Goal: Transaction & Acquisition: Book appointment/travel/reservation

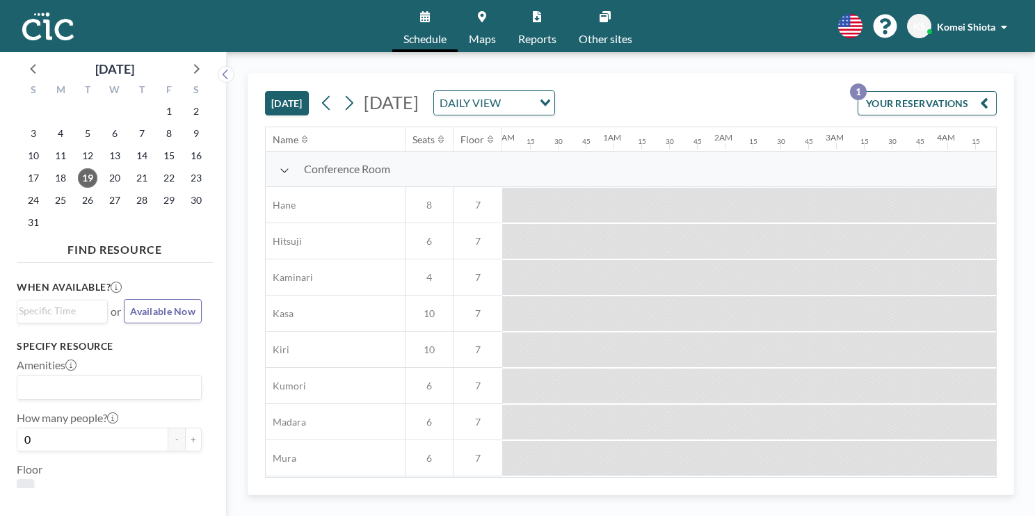
scroll to position [0, 1891]
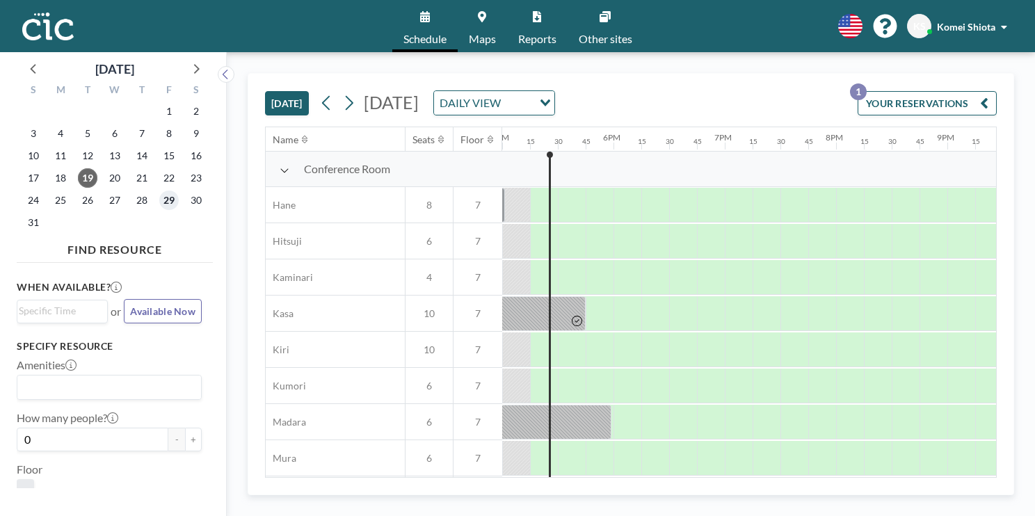
click at [164, 201] on span "29" at bounding box center [168, 200] width 19 height 19
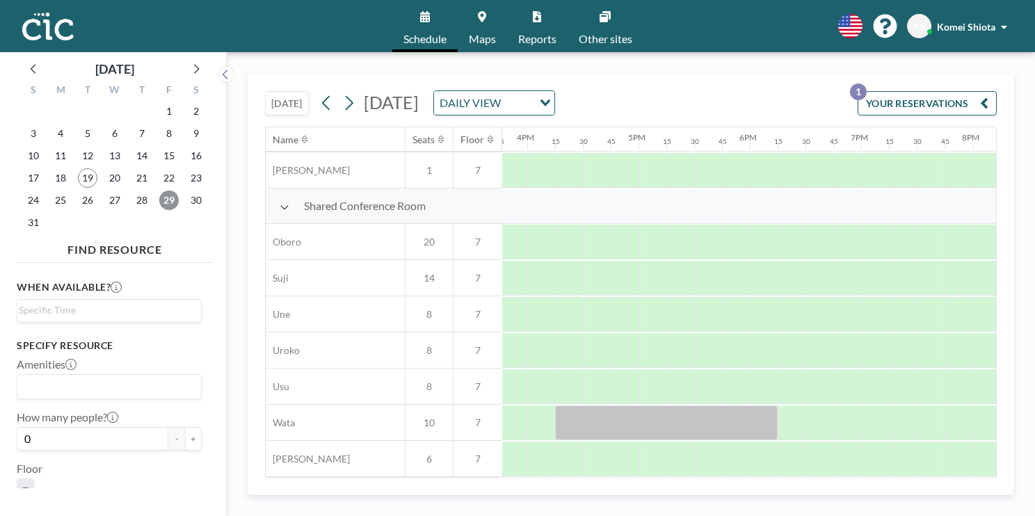
scroll to position [979, 1766]
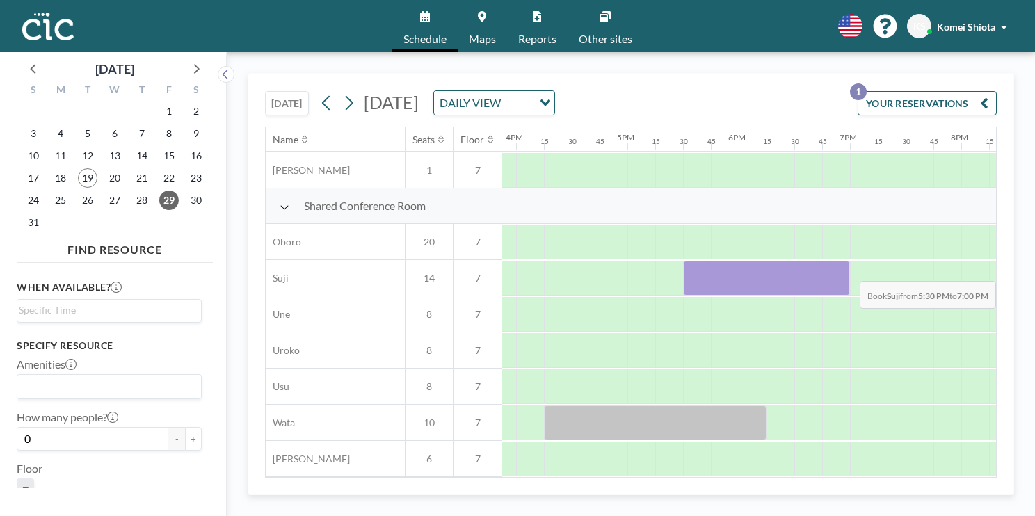
drag, startPoint x: 700, startPoint y: 271, endPoint x: 846, endPoint y: 270, distance: 145.3
click at [846, 270] on div at bounding box center [766, 278] width 167 height 35
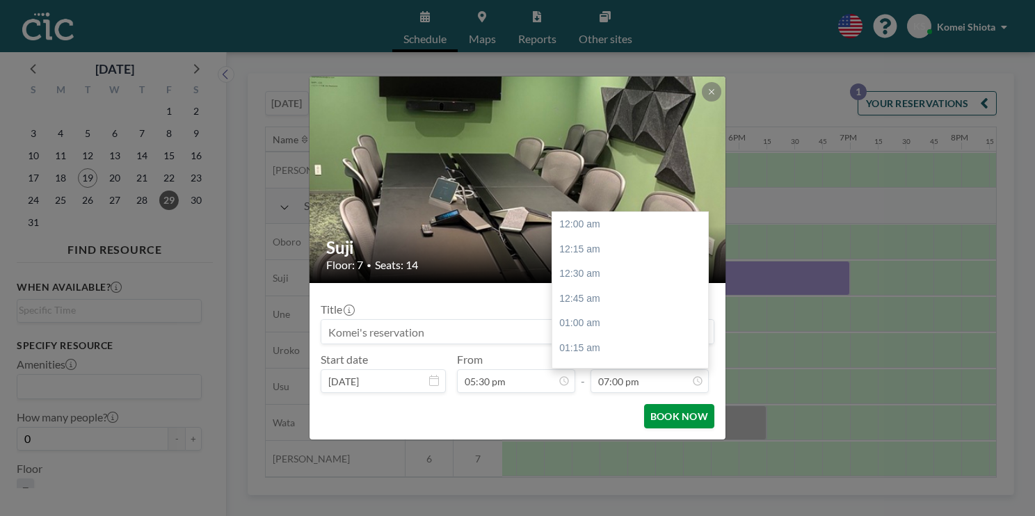
scroll to position [1881, 0]
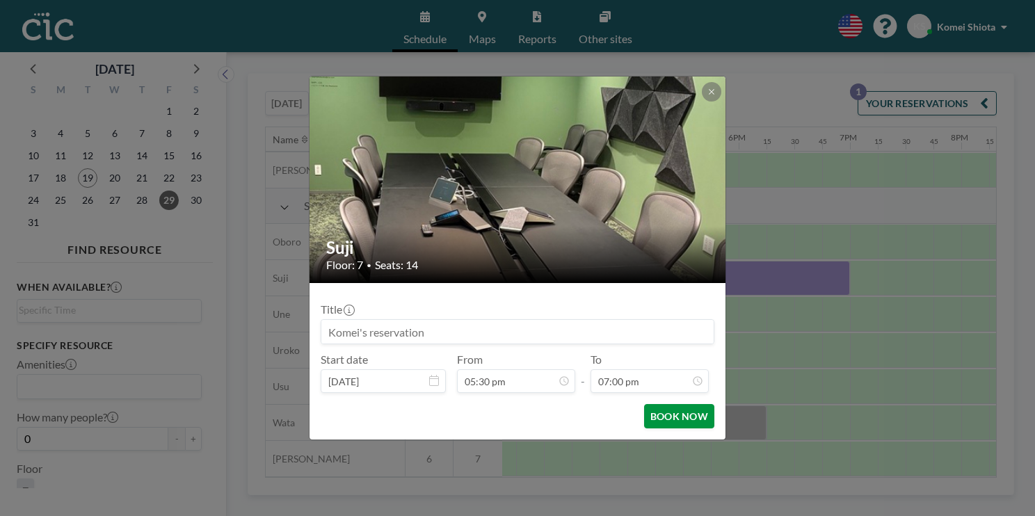
click at [677, 421] on button "BOOK NOW" at bounding box center [679, 416] width 70 height 24
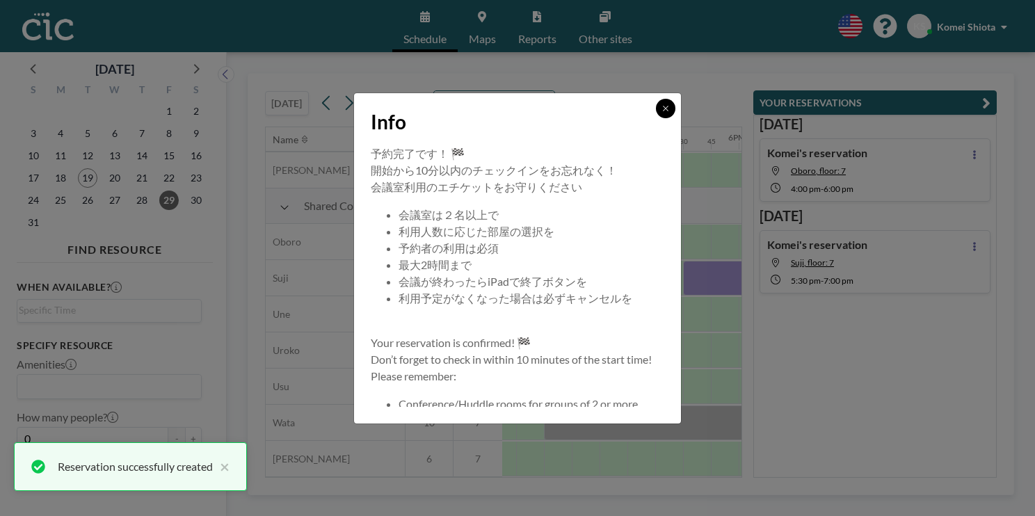
click at [661, 115] on button at bounding box center [665, 108] width 19 height 19
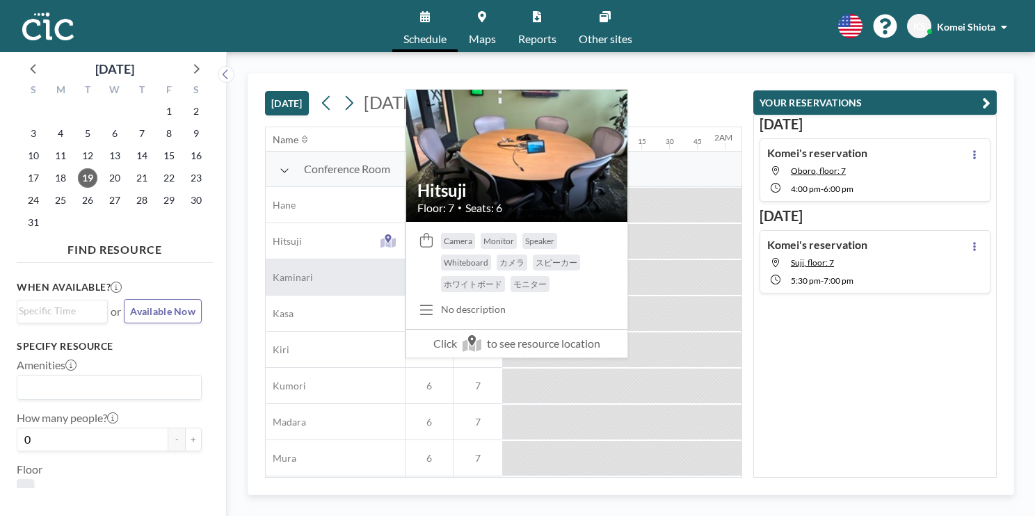
scroll to position [0, 1919]
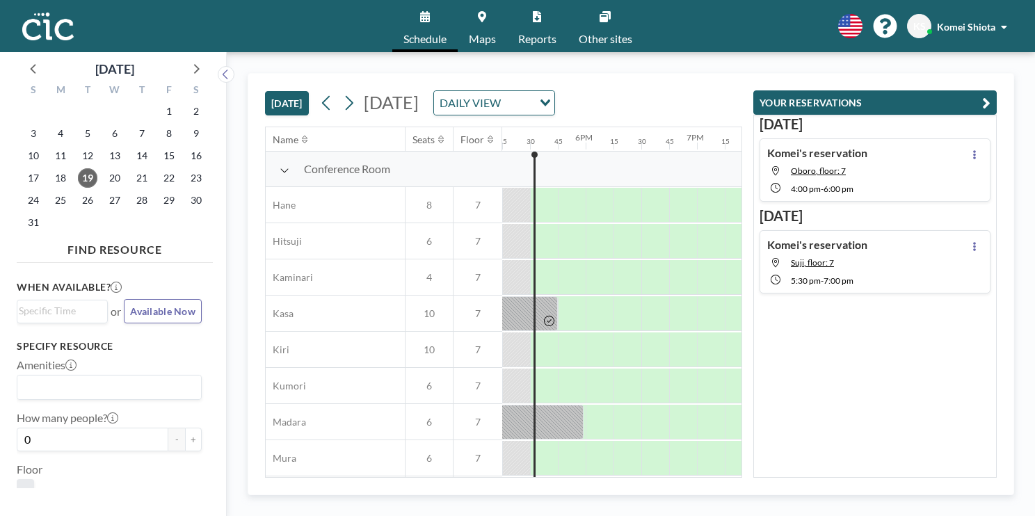
click at [987, 99] on icon "button" at bounding box center [986, 103] width 8 height 17
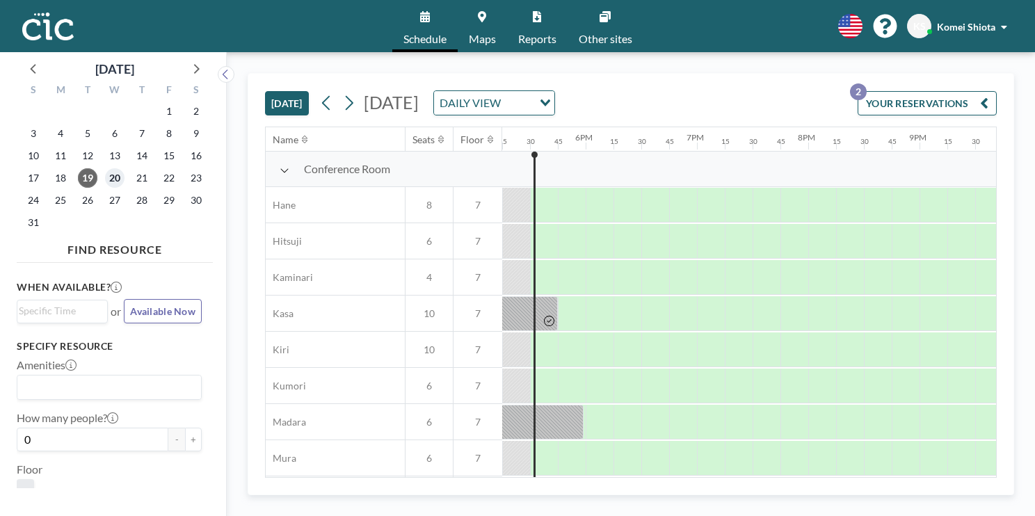
click at [120, 179] on span "20" at bounding box center [114, 177] width 19 height 19
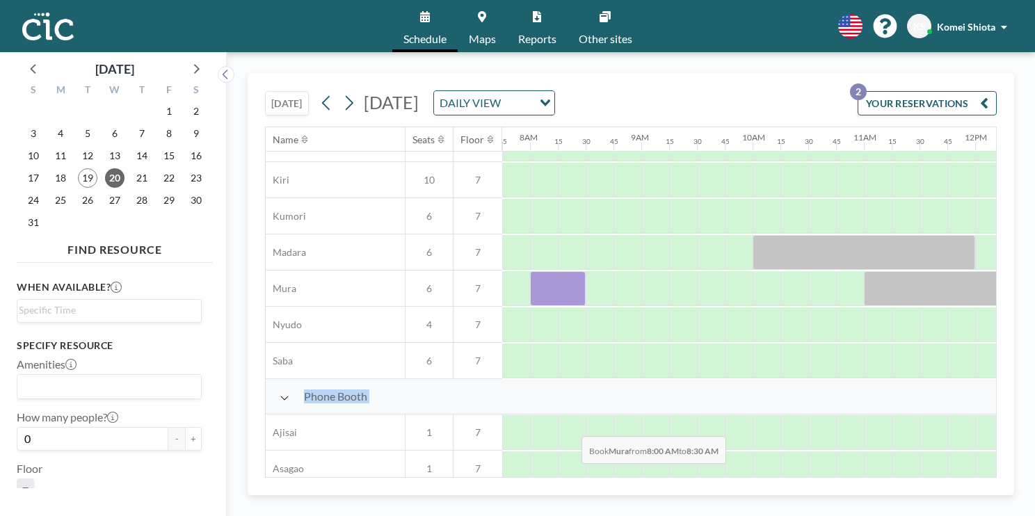
scroll to position [343, 862]
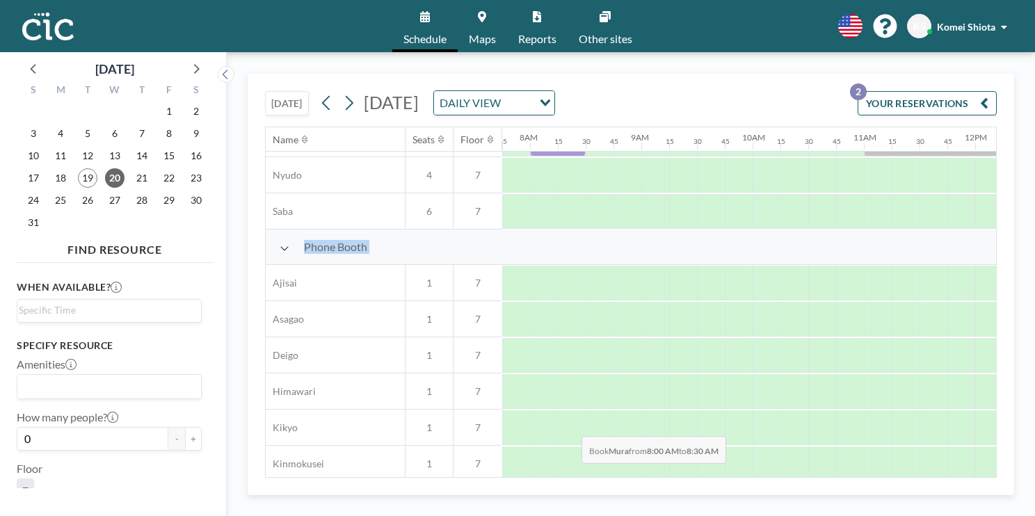
drag, startPoint x: 552, startPoint y: 469, endPoint x: 588, endPoint y: 473, distance: 35.6
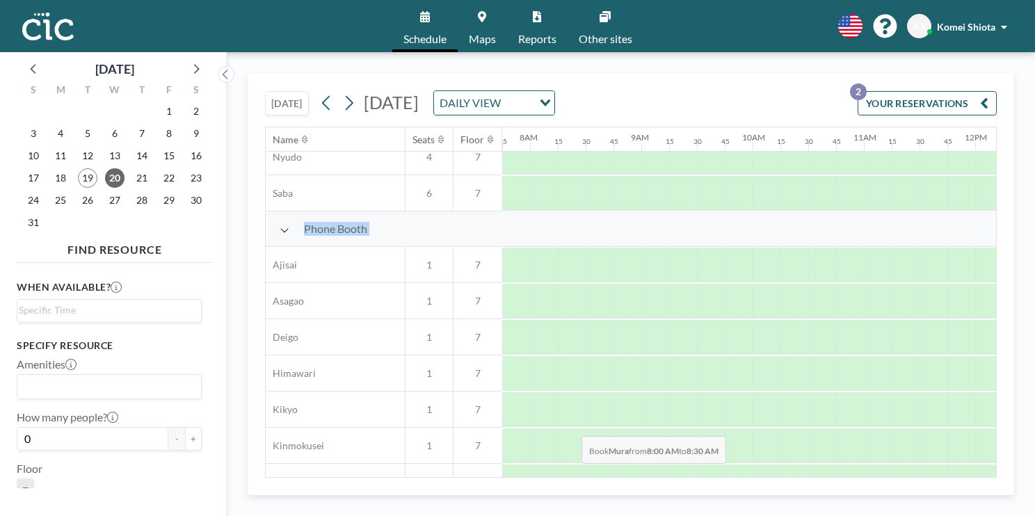
click at [588, 473] on div "Name Seats Floor 12AM 15 30 45 1AM 15 30 45 2AM 15 30 45 3AM 15 30 45 4AM 15 30…" at bounding box center [631, 302] width 730 height 350
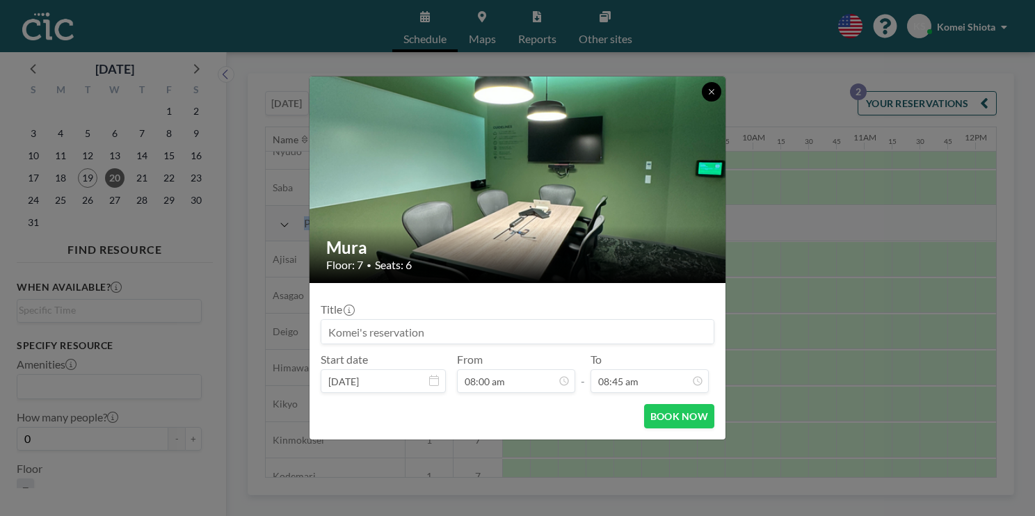
click at [712, 94] on icon at bounding box center [711, 92] width 8 height 8
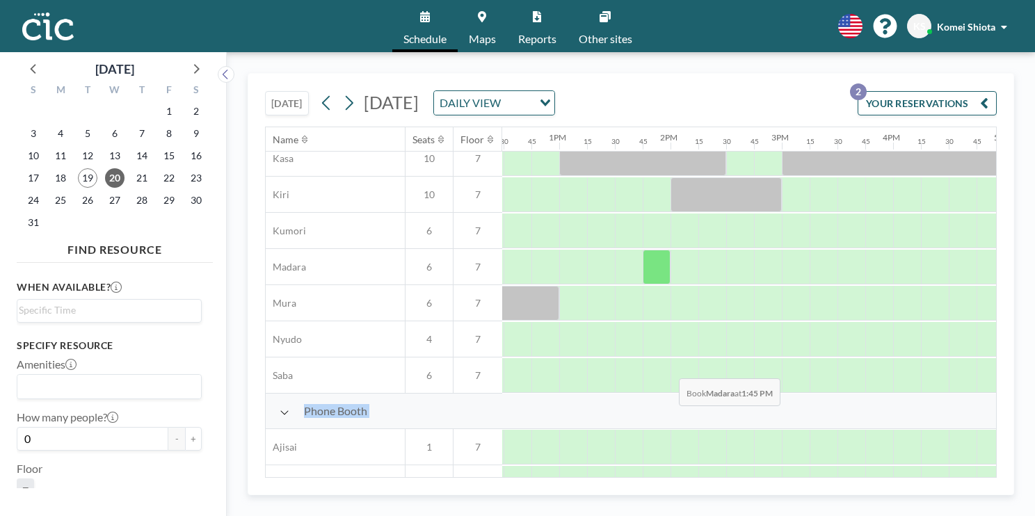
scroll to position [0, 1389]
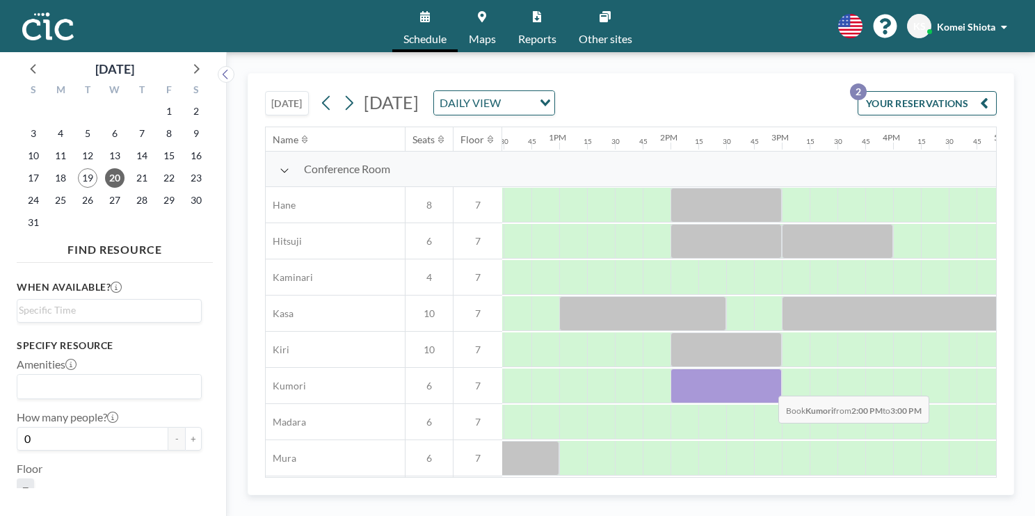
drag, startPoint x: 685, startPoint y: 389, endPoint x: 767, endPoint y: 385, distance: 82.2
click at [767, 385] on div at bounding box center [725, 386] width 111 height 35
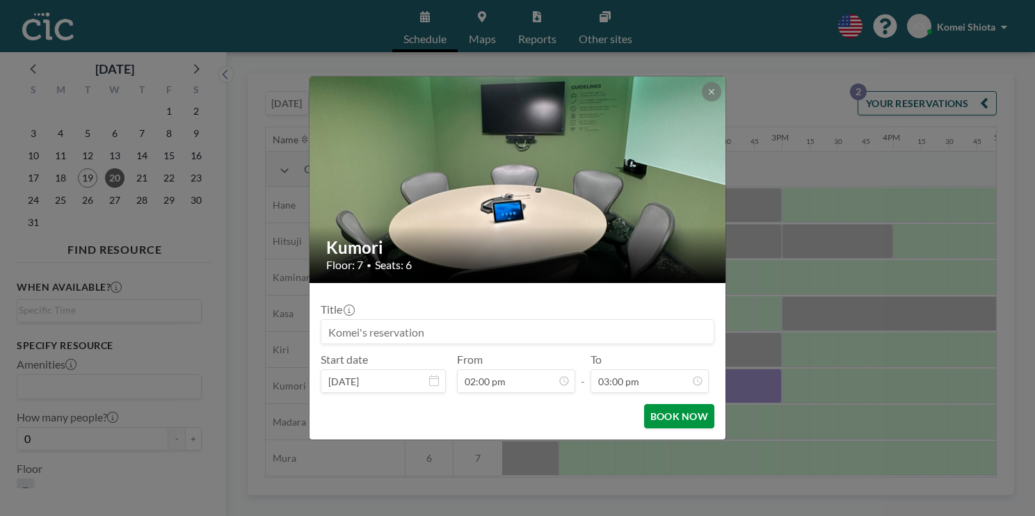
click at [681, 420] on button "BOOK NOW" at bounding box center [679, 416] width 70 height 24
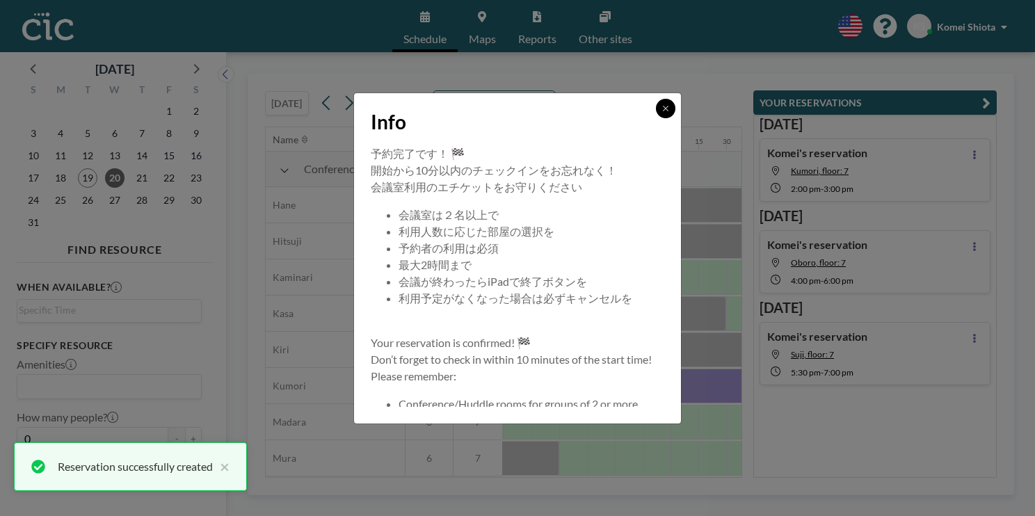
click at [669, 106] on icon at bounding box center [665, 108] width 8 height 8
